Goal: Navigation & Orientation: Find specific page/section

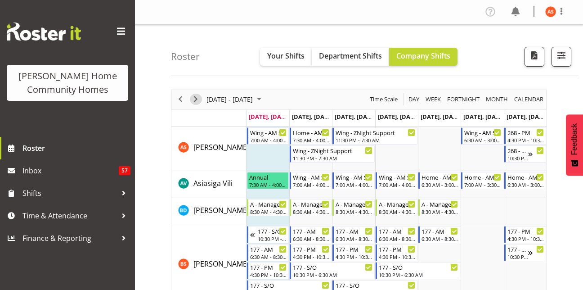
click at [195, 102] on span "Next" at bounding box center [195, 99] width 11 height 11
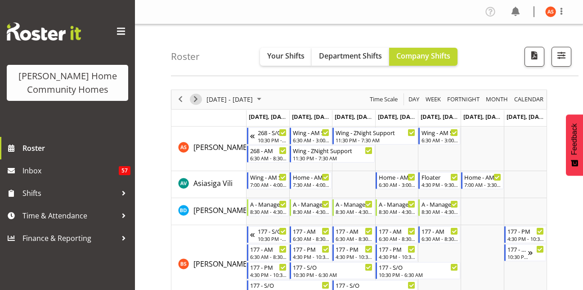
click at [195, 102] on span "Next" at bounding box center [195, 99] width 11 height 11
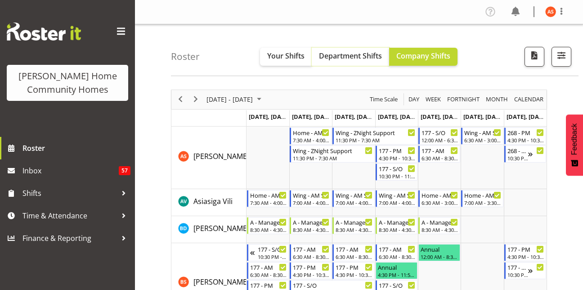
click at [335, 63] on button "Department Shifts" at bounding box center [350, 57] width 77 height 18
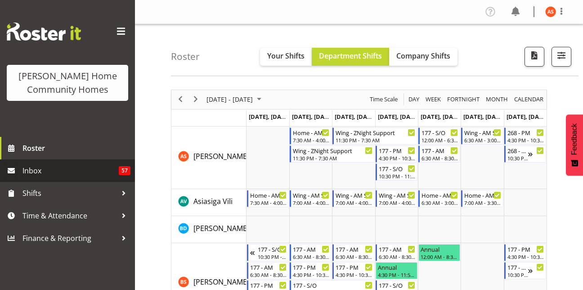
click at [74, 164] on span "Inbox" at bounding box center [71, 171] width 96 height 14
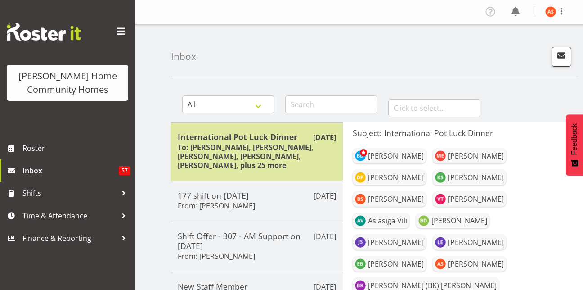
click at [231, 143] on h6 "To: Mary Endaya, Daljeet Prasad, Katrina Shaw, Billie Sothern, Vanessa Thornley…" at bounding box center [257, 156] width 158 height 27
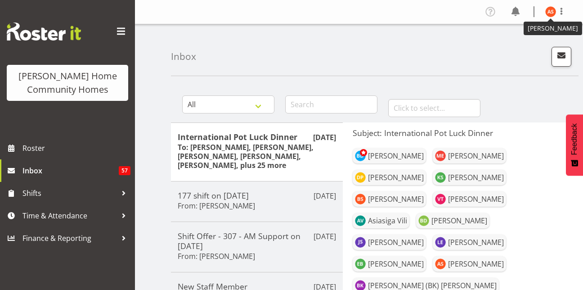
click at [548, 9] on img at bounding box center [551, 11] width 11 height 11
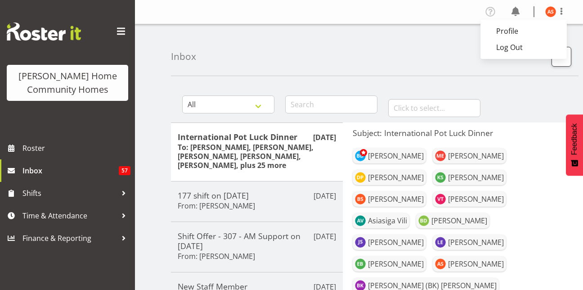
click at [548, 9] on img at bounding box center [551, 11] width 11 height 11
click at [529, 51] on link "Log Out" at bounding box center [524, 47] width 86 height 16
